Goal: Check status: Check status

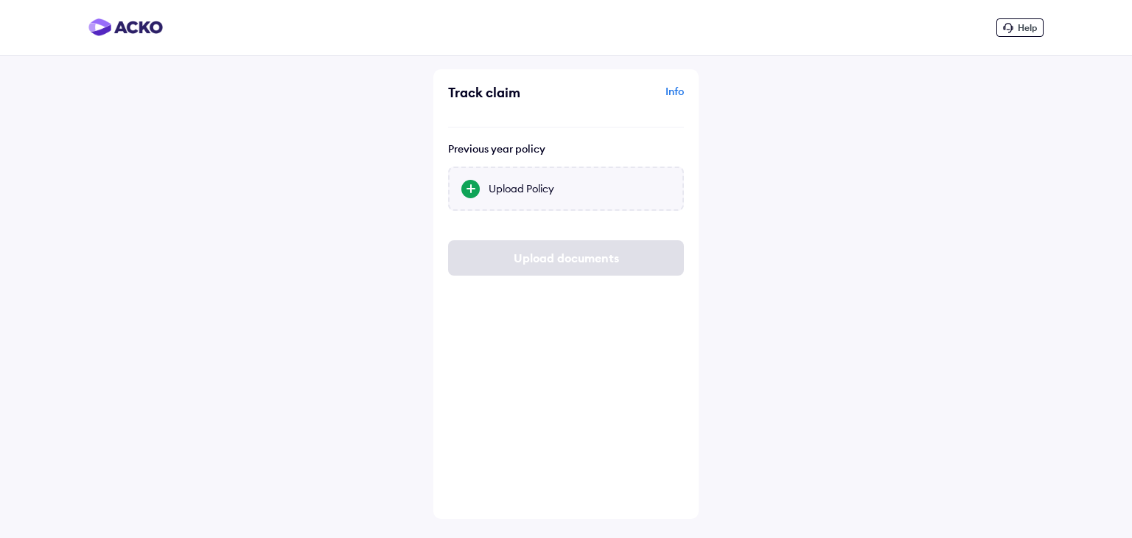
click at [495, 196] on div "Upload Policy" at bounding box center [566, 189] width 236 height 44
click at [0, 0] on input "Upload Policy" at bounding box center [0, 0] width 0 height 0
click at [536, 178] on div "Upload Policy" at bounding box center [566, 189] width 236 height 44
click at [0, 0] on input "Upload Policy" at bounding box center [0, 0] width 0 height 0
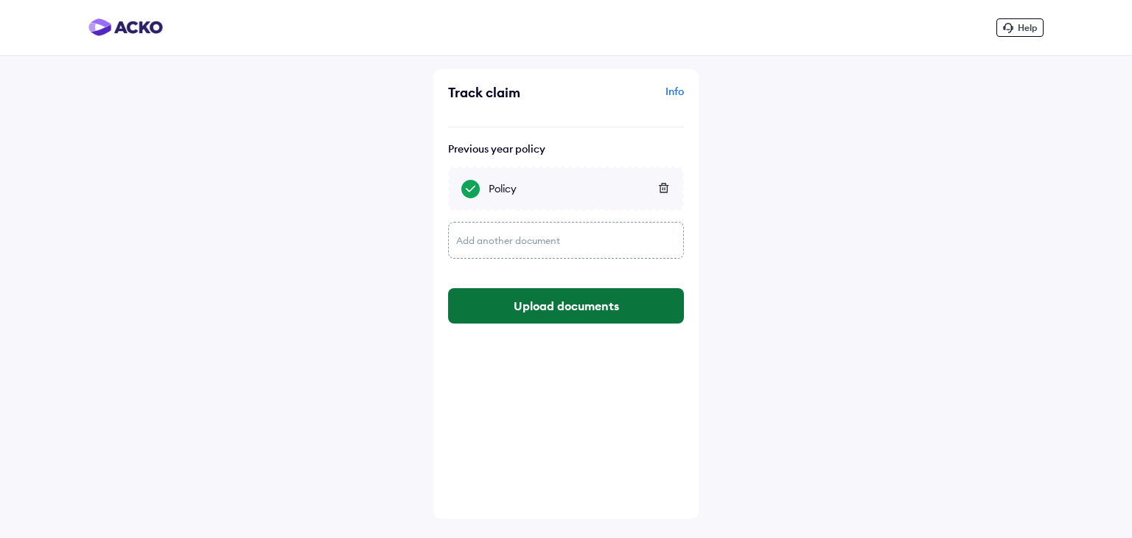
click at [578, 311] on button "Upload documents" at bounding box center [566, 305] width 236 height 35
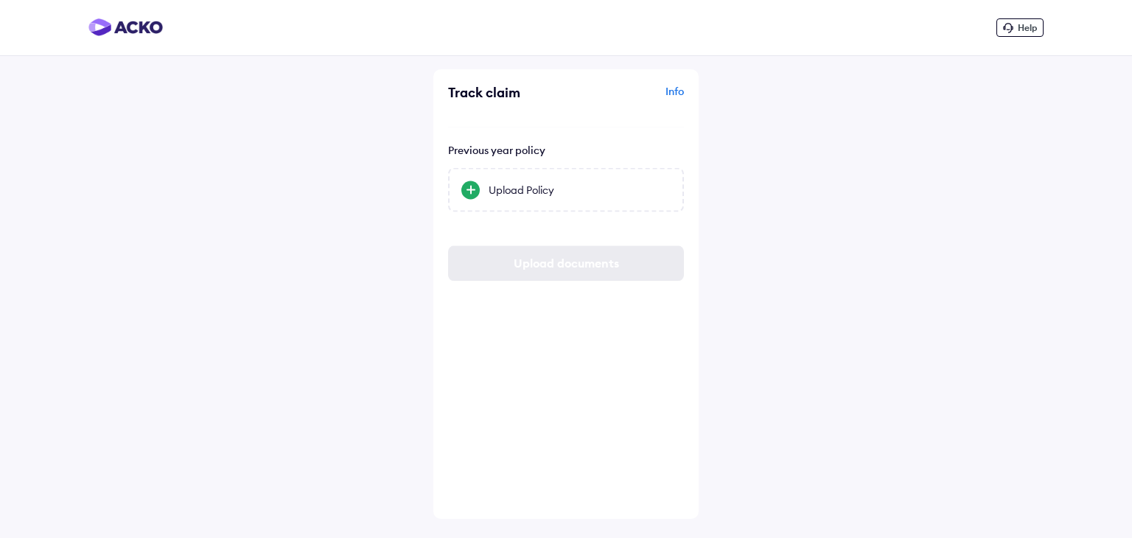
click at [813, 239] on div "Help Track claim Info Previous year policy Upload Policy Upload documents" at bounding box center [566, 269] width 1132 height 538
click at [558, 197] on div "Upload Policy" at bounding box center [566, 189] width 236 height 44
click at [0, 0] on input "Upload Policy" at bounding box center [0, 0] width 0 height 0
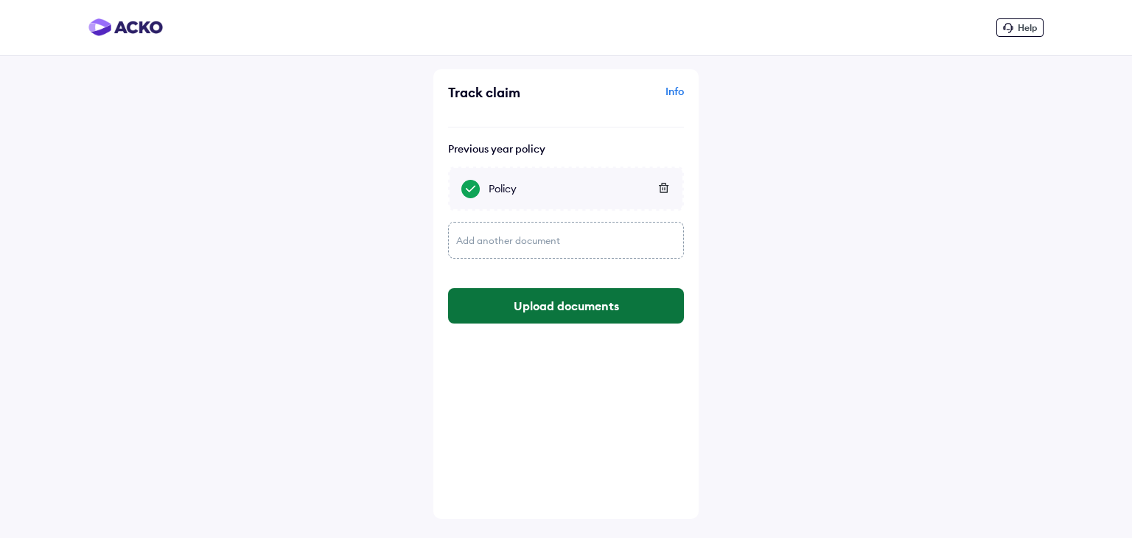
click at [539, 301] on button "Upload documents" at bounding box center [566, 305] width 236 height 35
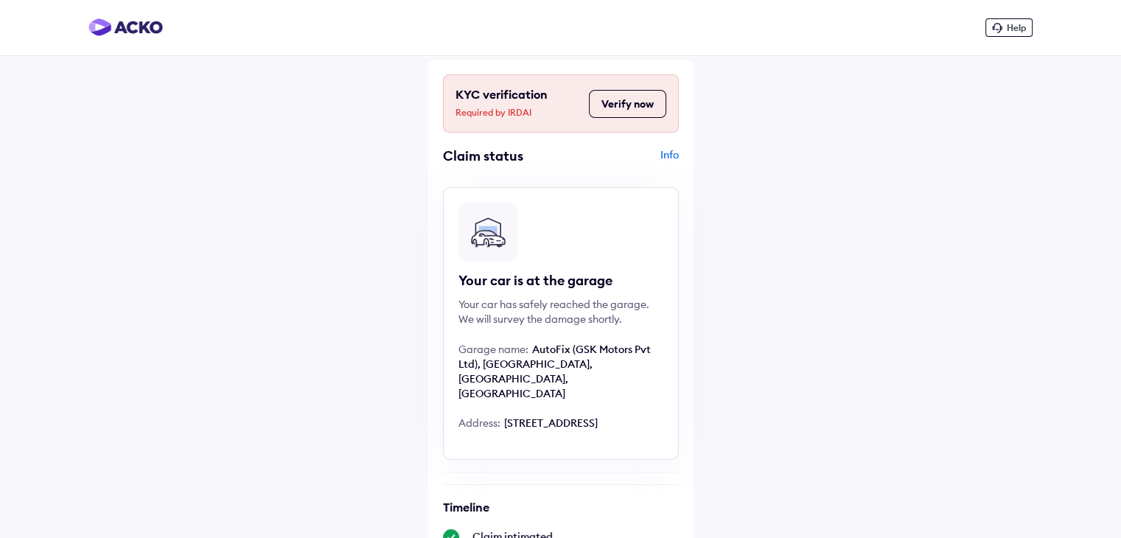
click at [824, 272] on div "Help KYC verification Required by IRDAI Verify now Claim status Info Your car i…" at bounding box center [560, 533] width 1121 height 1067
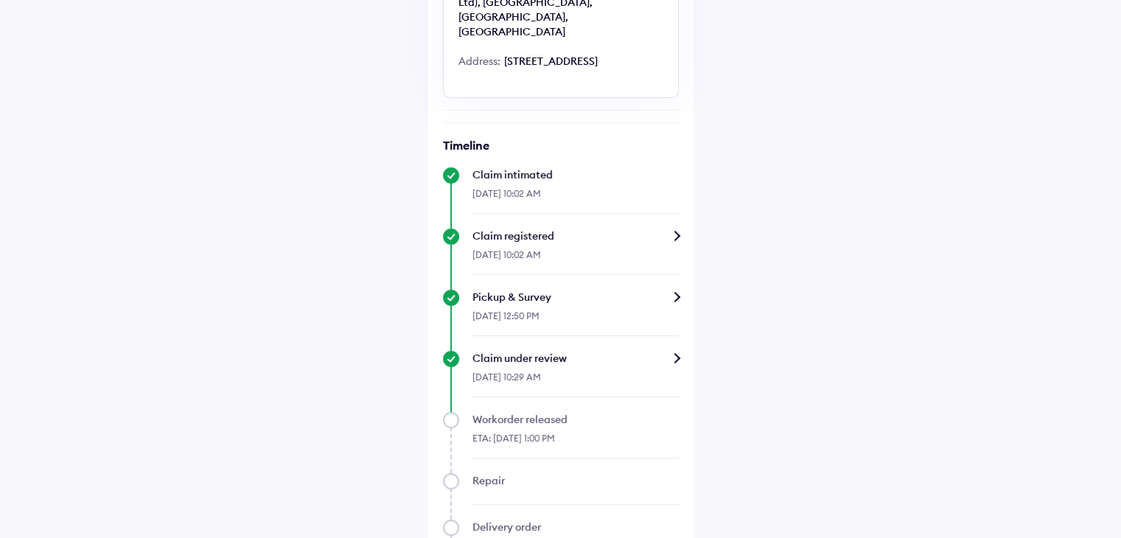
scroll to position [542, 0]
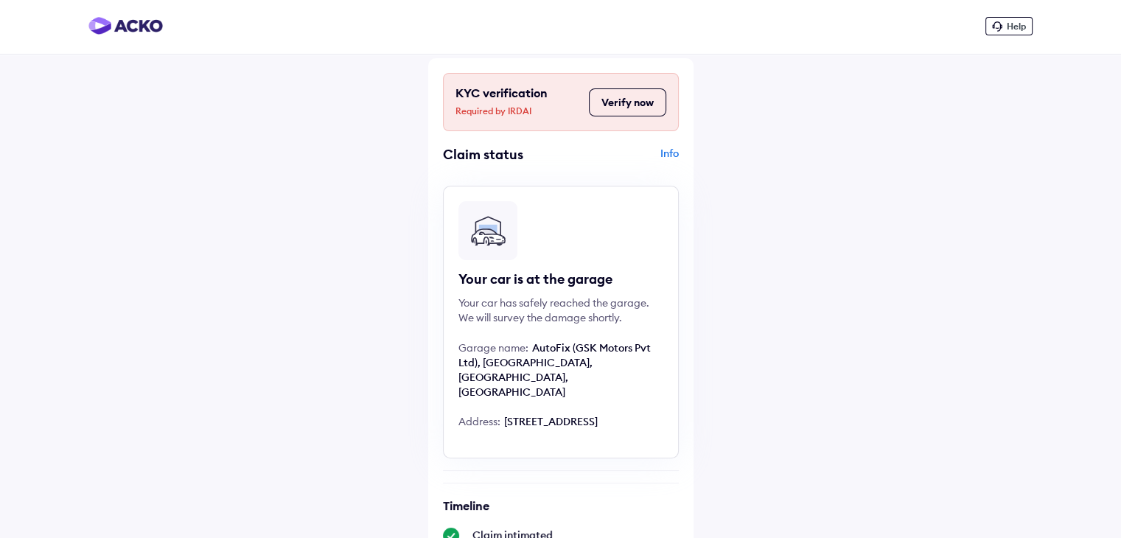
scroll to position [0, 0]
click at [674, 153] on div "Info" at bounding box center [621, 161] width 114 height 28
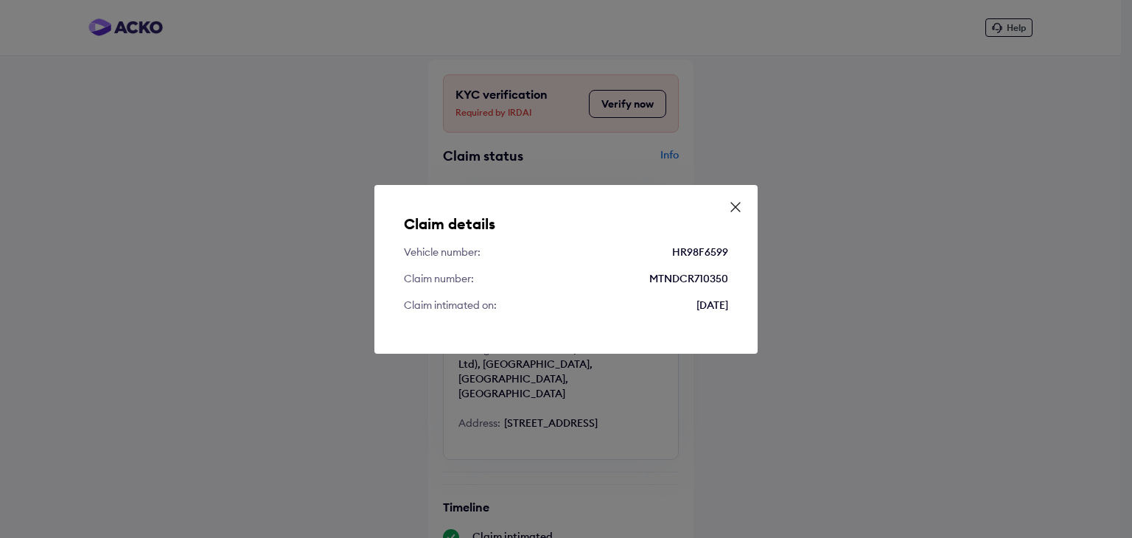
click at [318, 263] on div "Claim details Vehicle number: HR98F6599 Claim number: MTNDCR710350 Claim intima…" at bounding box center [566, 269] width 1132 height 538
click at [740, 211] on icon at bounding box center [735, 207] width 15 height 15
